Goal: Task Accomplishment & Management: Use online tool/utility

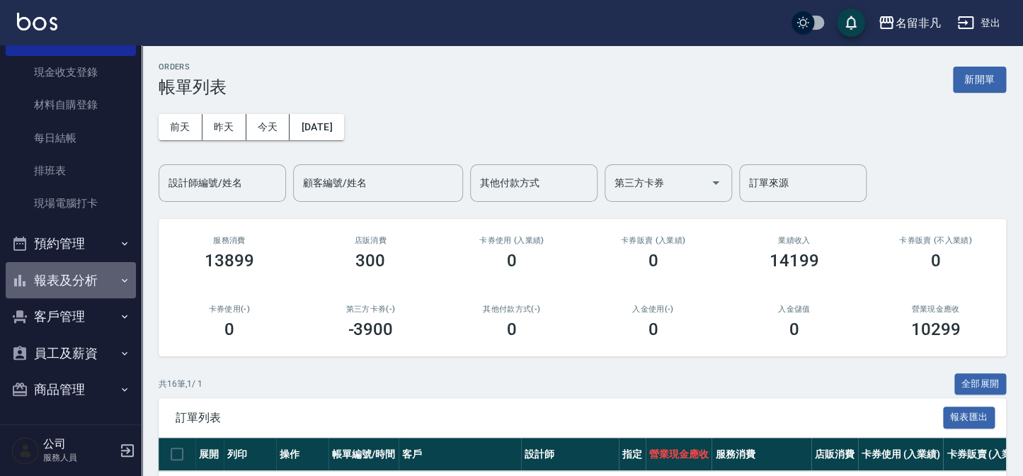
click at [76, 277] on button "報表及分析" at bounding box center [71, 280] width 130 height 37
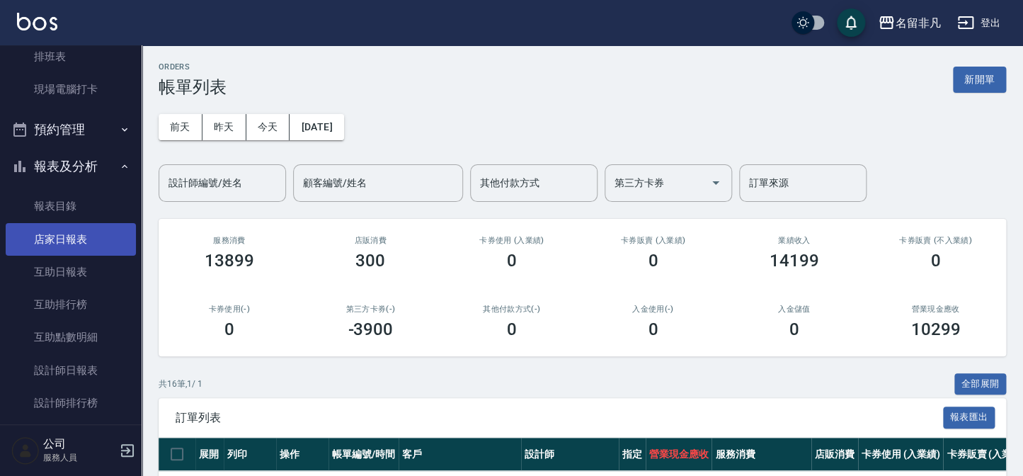
scroll to position [231, 0]
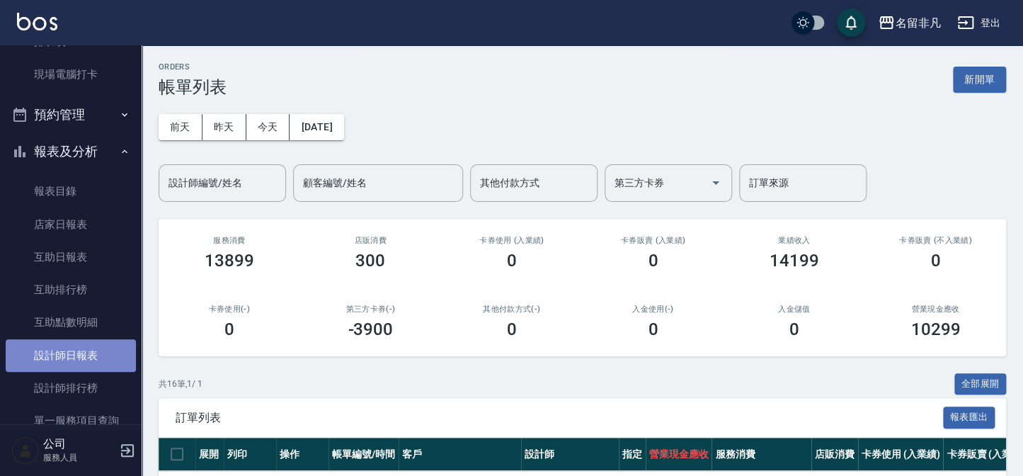
click at [84, 353] on link "設計師日報表" at bounding box center [71, 355] width 130 height 33
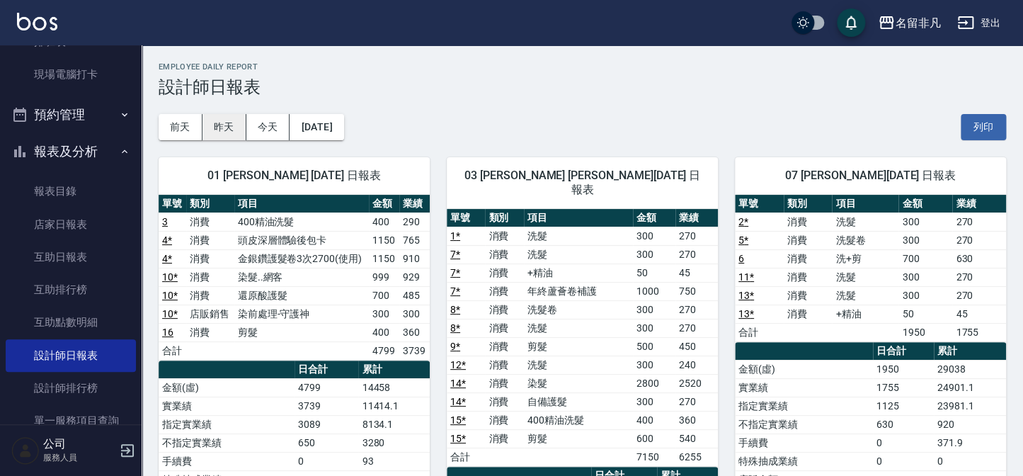
click at [223, 132] on button "昨天" at bounding box center [224, 127] width 44 height 26
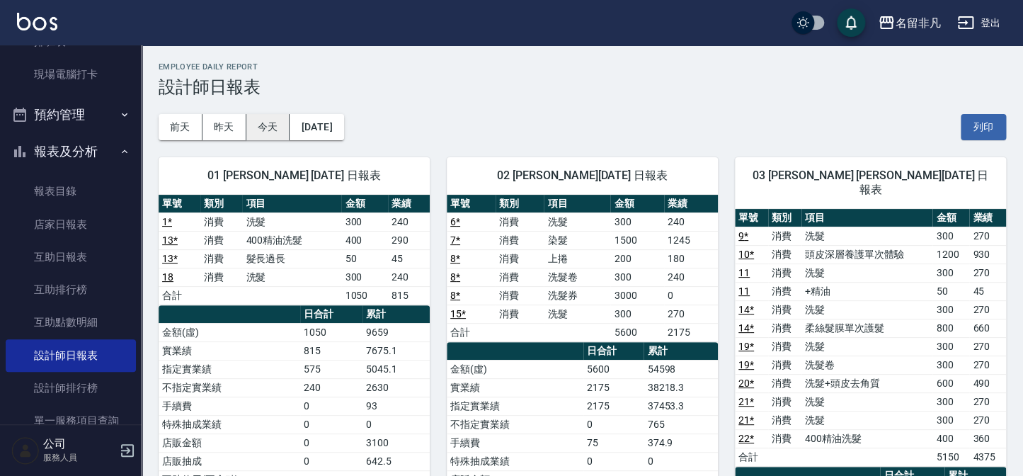
click at [265, 120] on button "今天" at bounding box center [268, 127] width 44 height 26
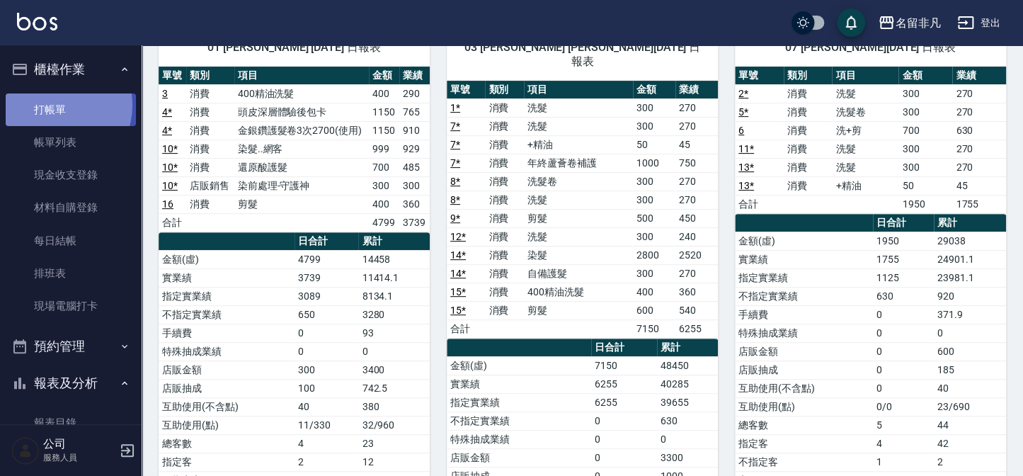
click at [56, 105] on link "打帳單" at bounding box center [71, 109] width 130 height 33
